Goal: Find specific page/section: Find specific page/section

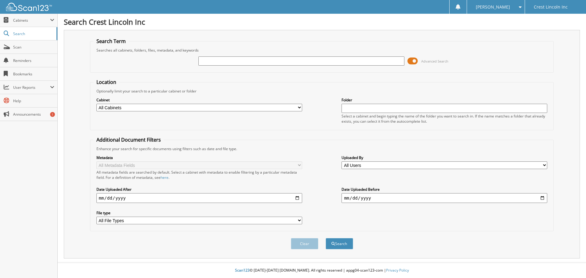
click at [416, 61] on span at bounding box center [412, 60] width 10 height 9
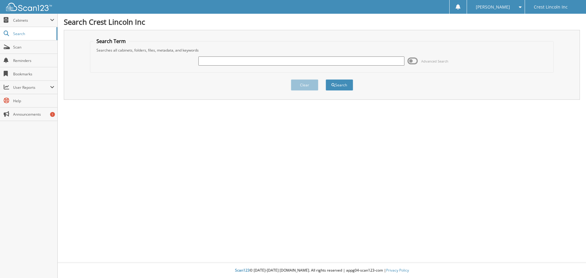
click at [209, 59] on input "text" at bounding box center [301, 60] width 206 height 9
type input "722640"
click at [326, 79] on button "Search" at bounding box center [339, 84] width 27 height 11
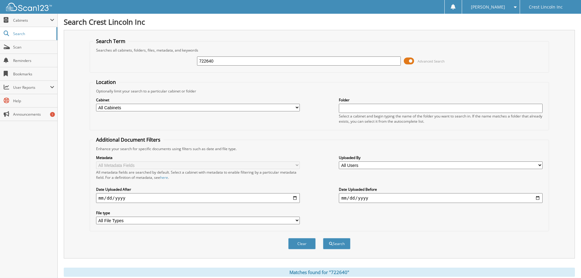
click at [409, 62] on span at bounding box center [409, 60] width 10 height 9
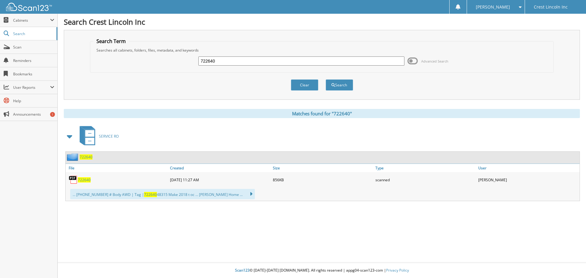
click at [83, 178] on span "722640" at bounding box center [84, 179] width 13 height 5
